Goal: Information Seeking & Learning: Learn about a topic

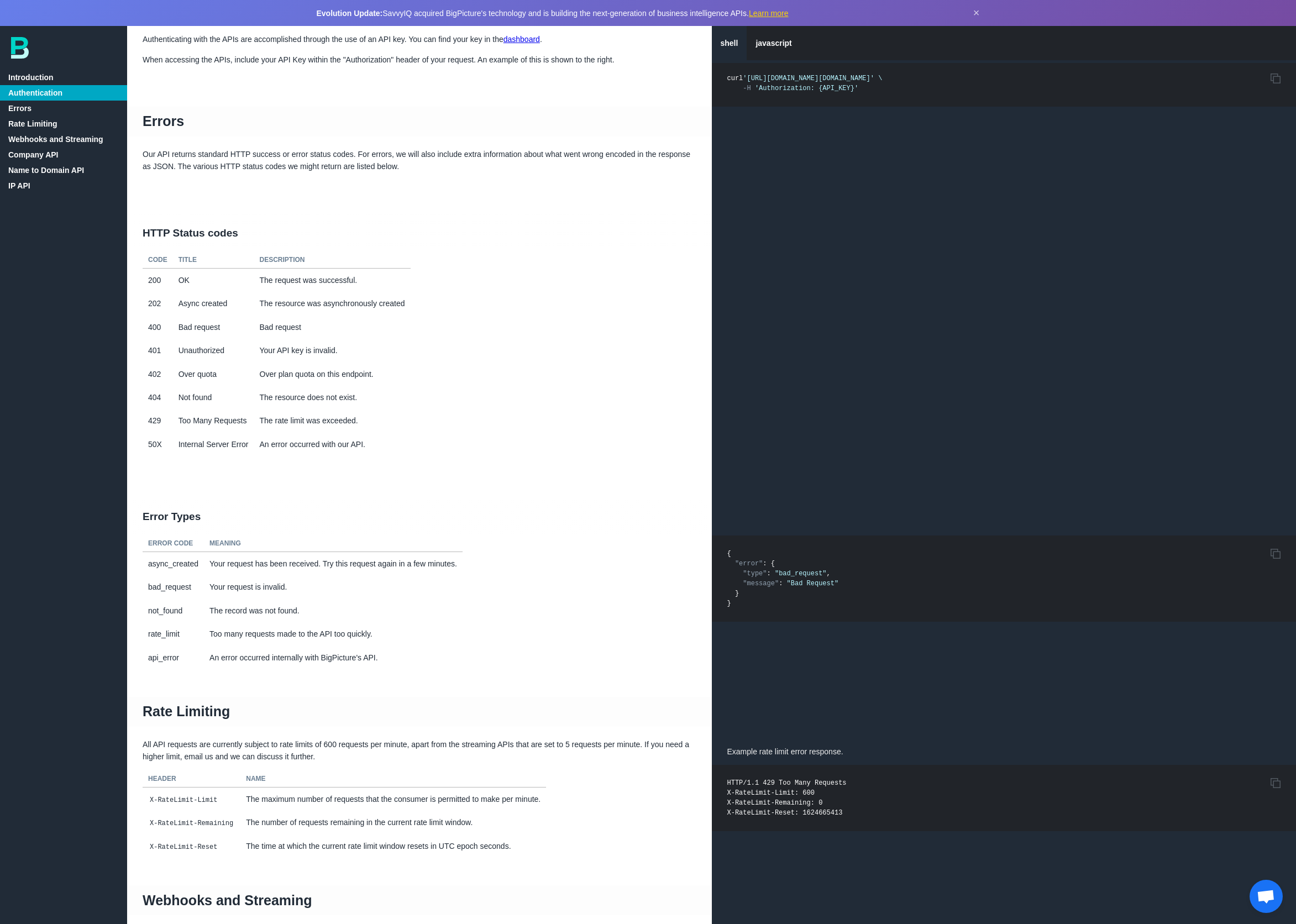
scroll to position [287, 0]
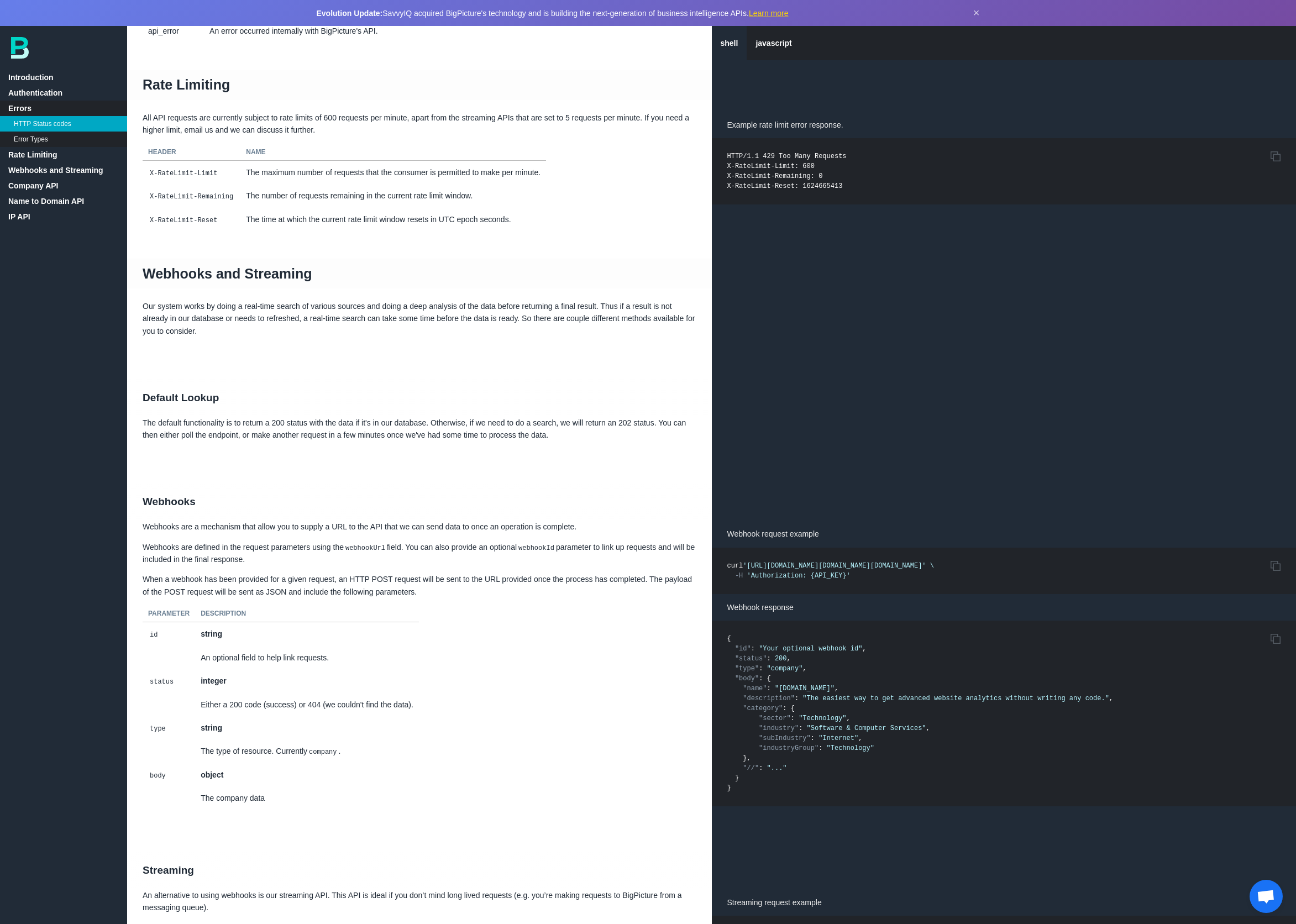
scroll to position [891, 0]
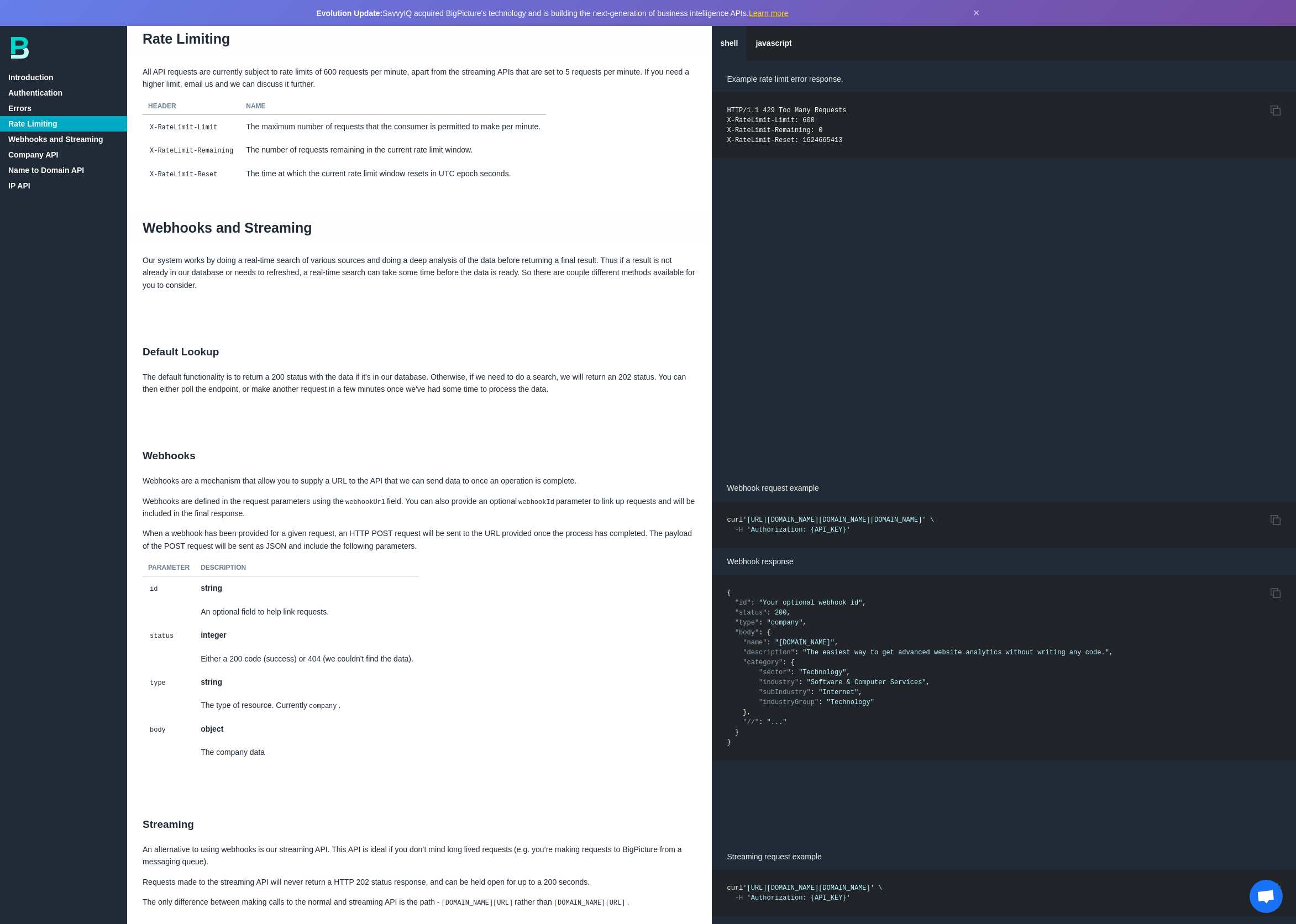
scroll to position [1145, 0]
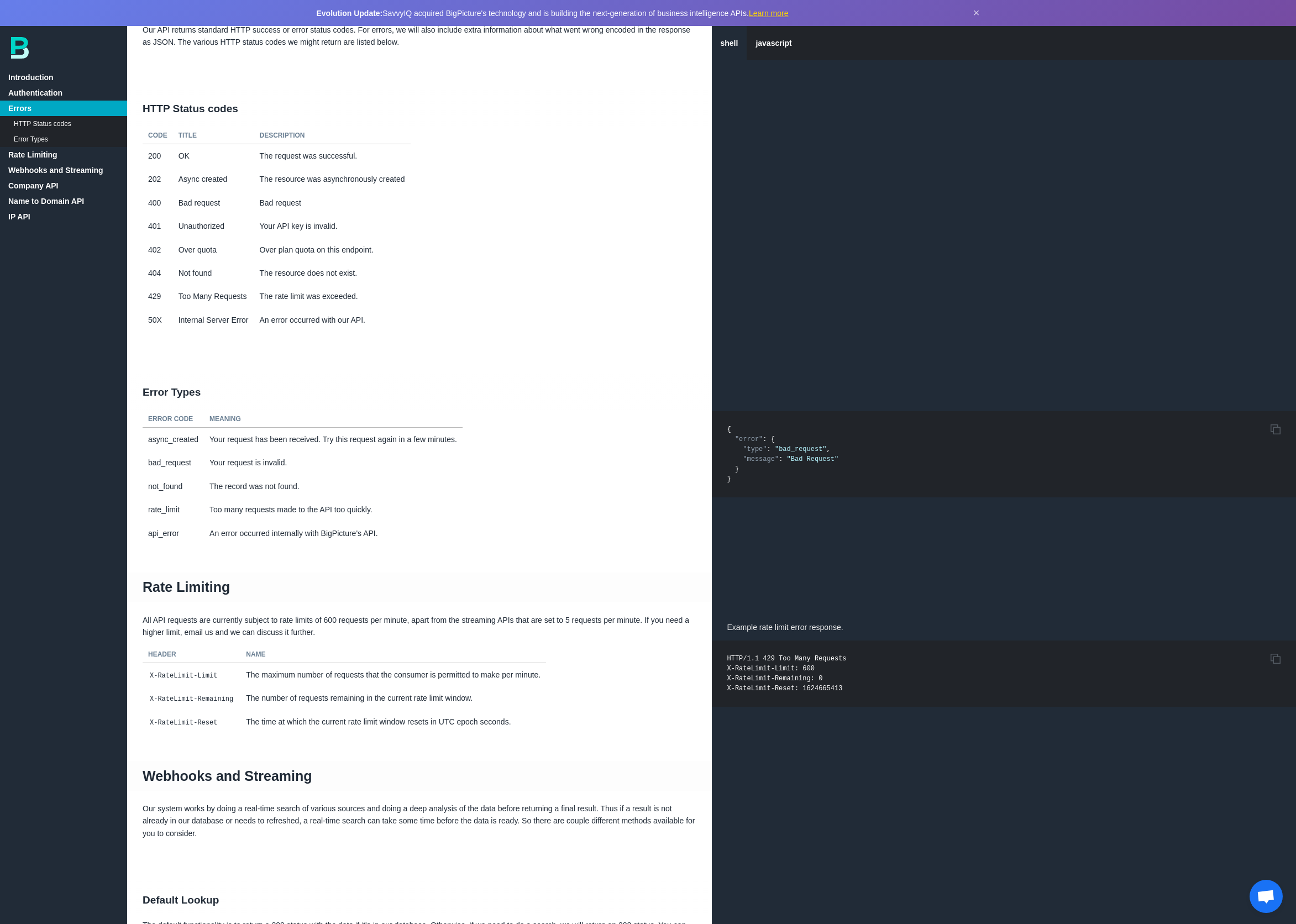
scroll to position [239, 0]
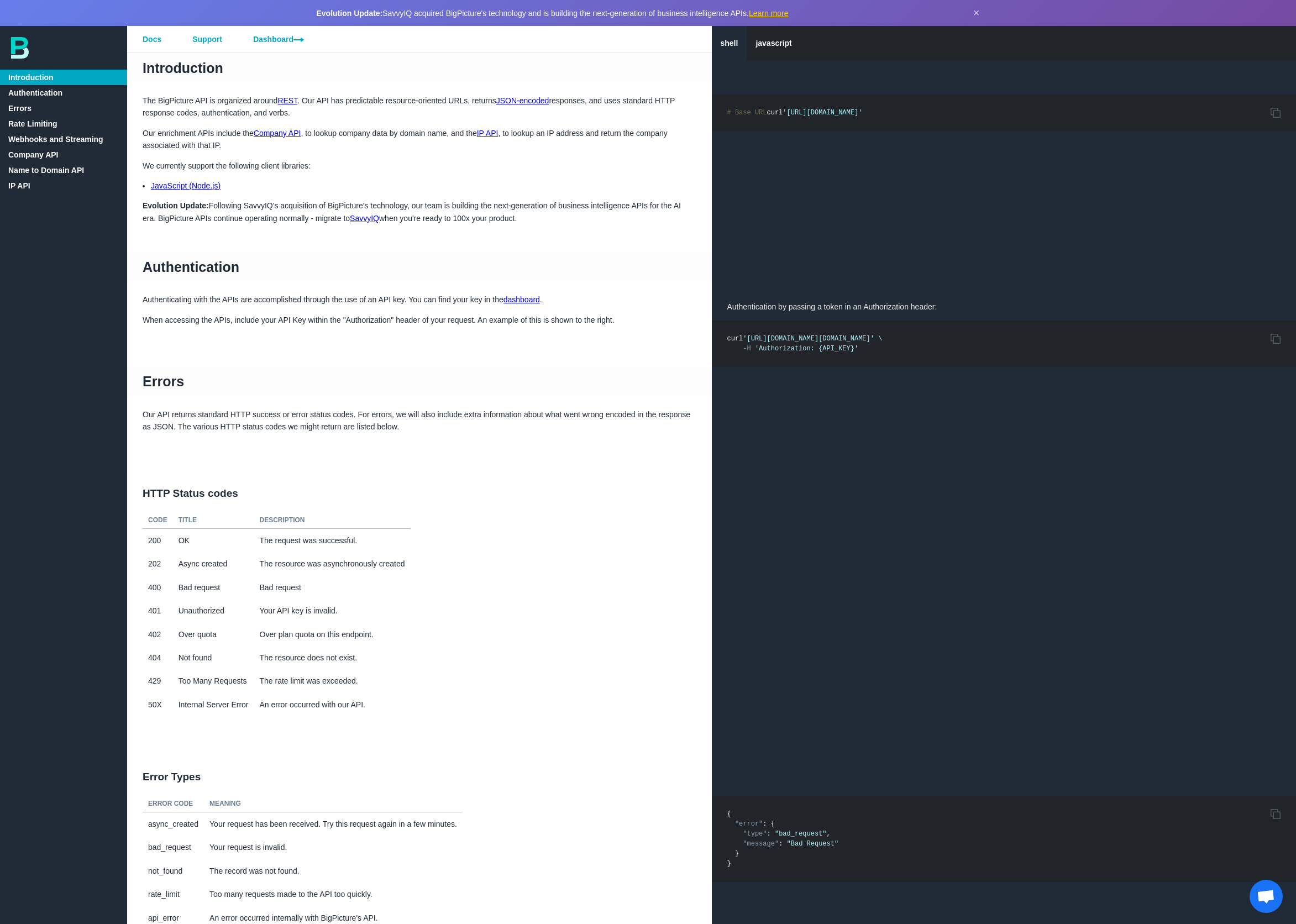
click at [36, 155] on link "Company API" at bounding box center [63, 154] width 127 height 15
